Goal: Transaction & Acquisition: Purchase product/service

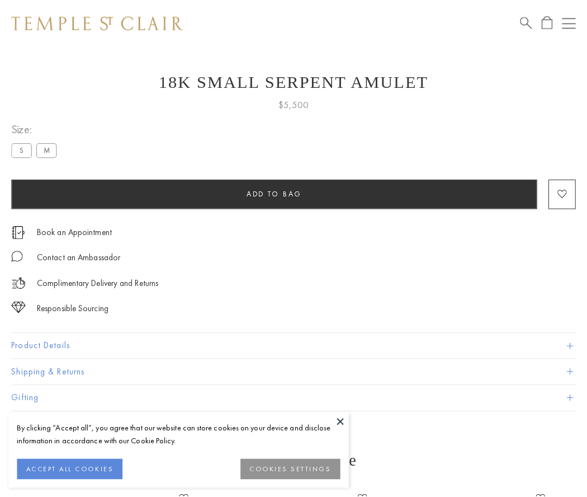
scroll to position [45, 0]
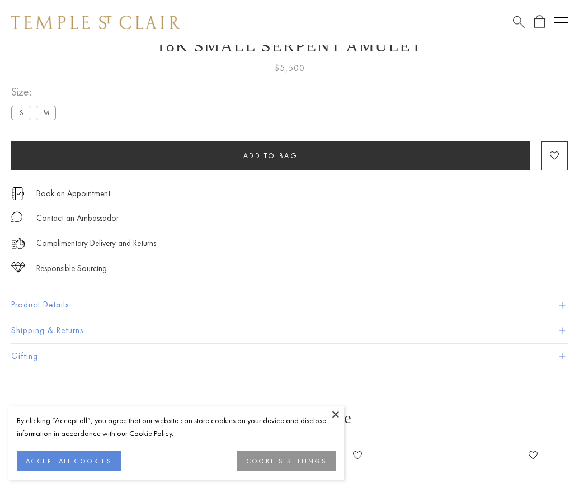
click at [270, 155] on span "Add to bag" at bounding box center [270, 156] width 55 height 10
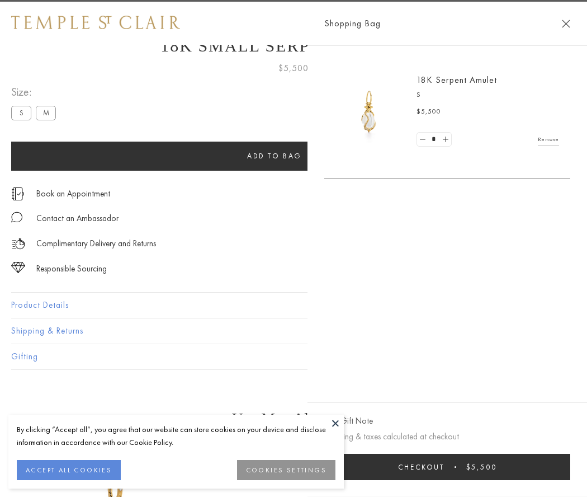
click at [445, 466] on span "Checkout" at bounding box center [421, 467] width 46 height 10
